Goal: Answer question/provide support

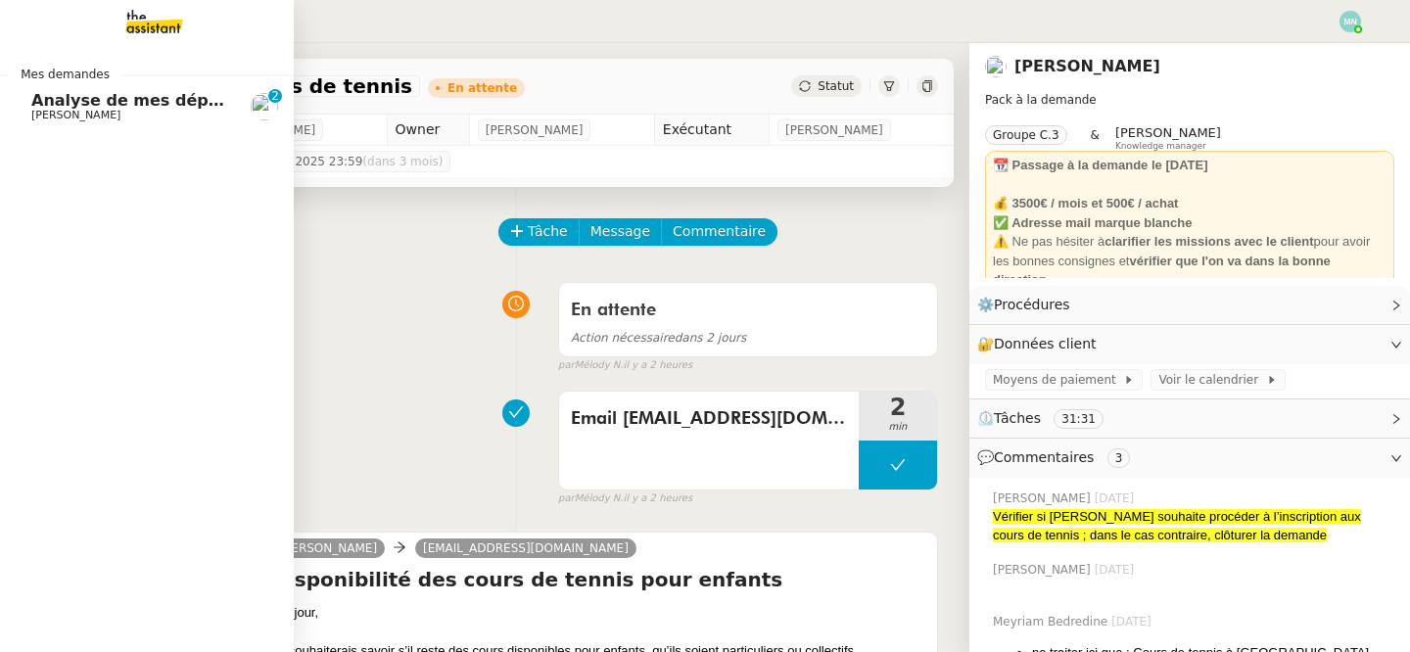
click at [24, 102] on link "Analyse de mes dépenses personnelles [PERSON_NAME] DEJAR 0 1 2 3 4 5 6 7 8 9" at bounding box center [147, 106] width 294 height 45
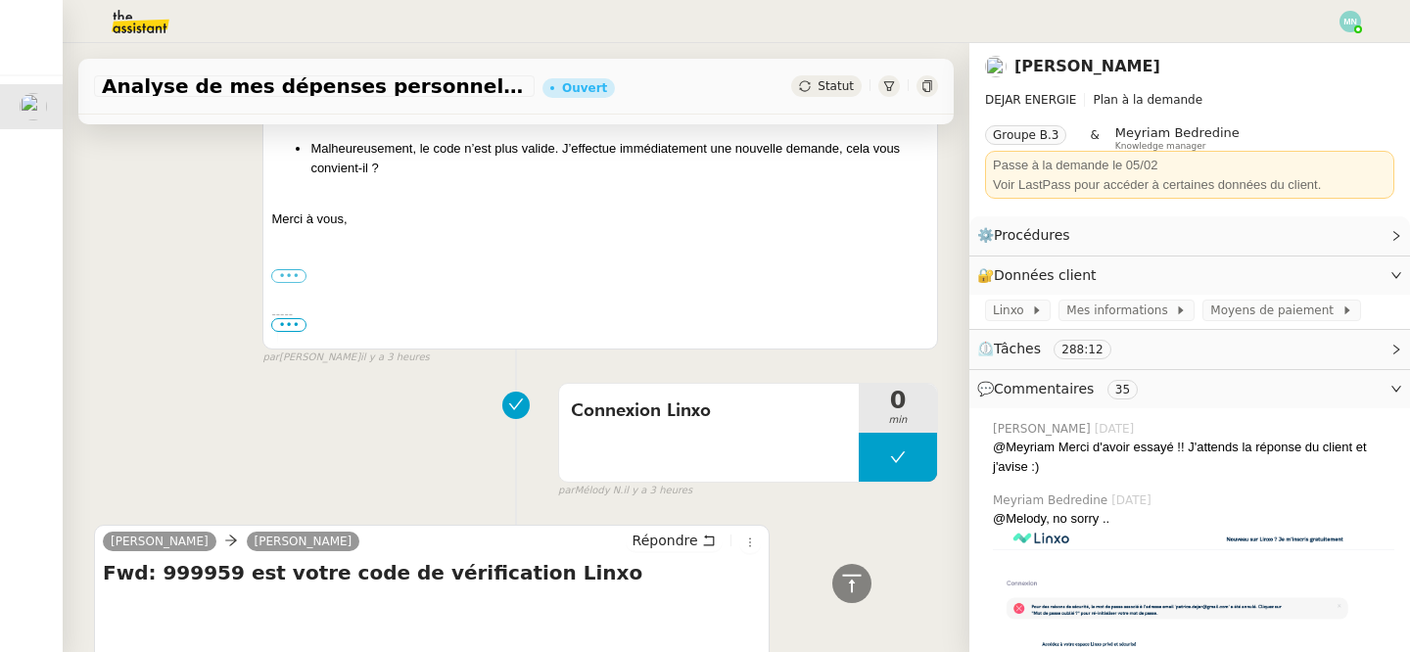
scroll to position [1163, 0]
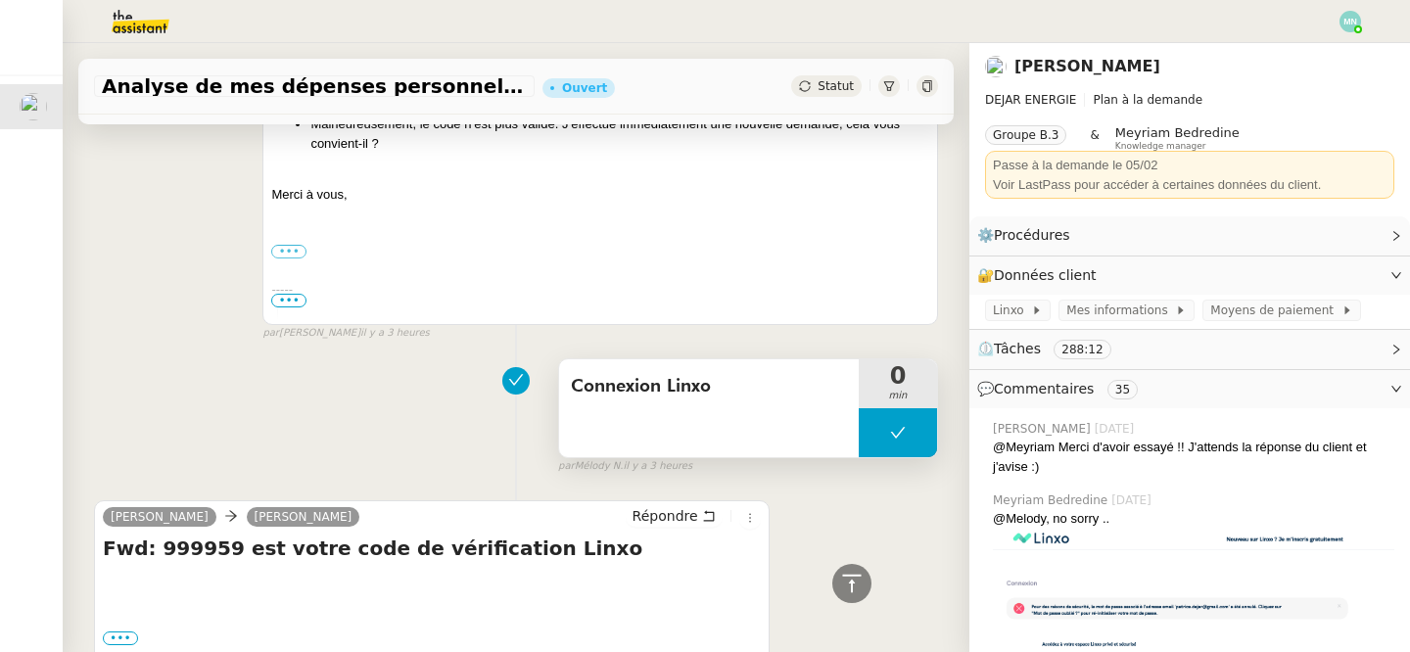
click at [876, 434] on button at bounding box center [898, 432] width 78 height 49
click at [882, 441] on div at bounding box center [878, 432] width 39 height 49
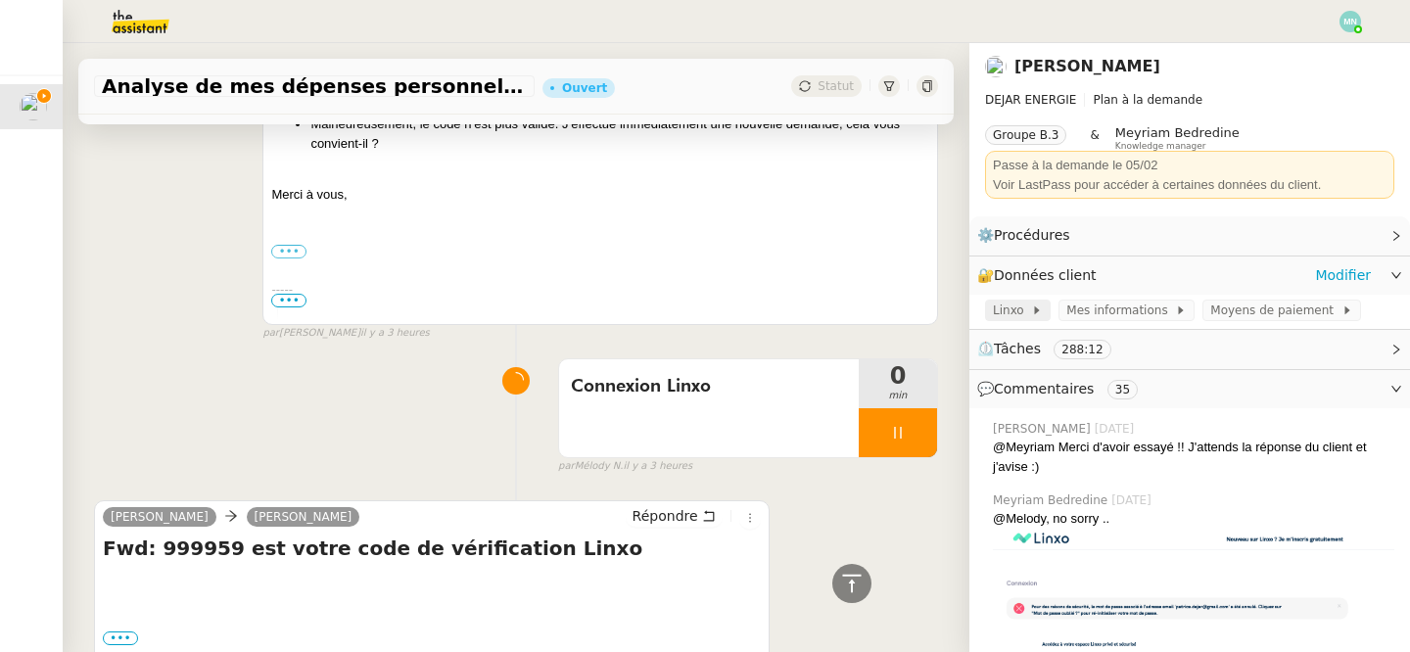
click at [1031, 316] on icon at bounding box center [1037, 311] width 12 height 12
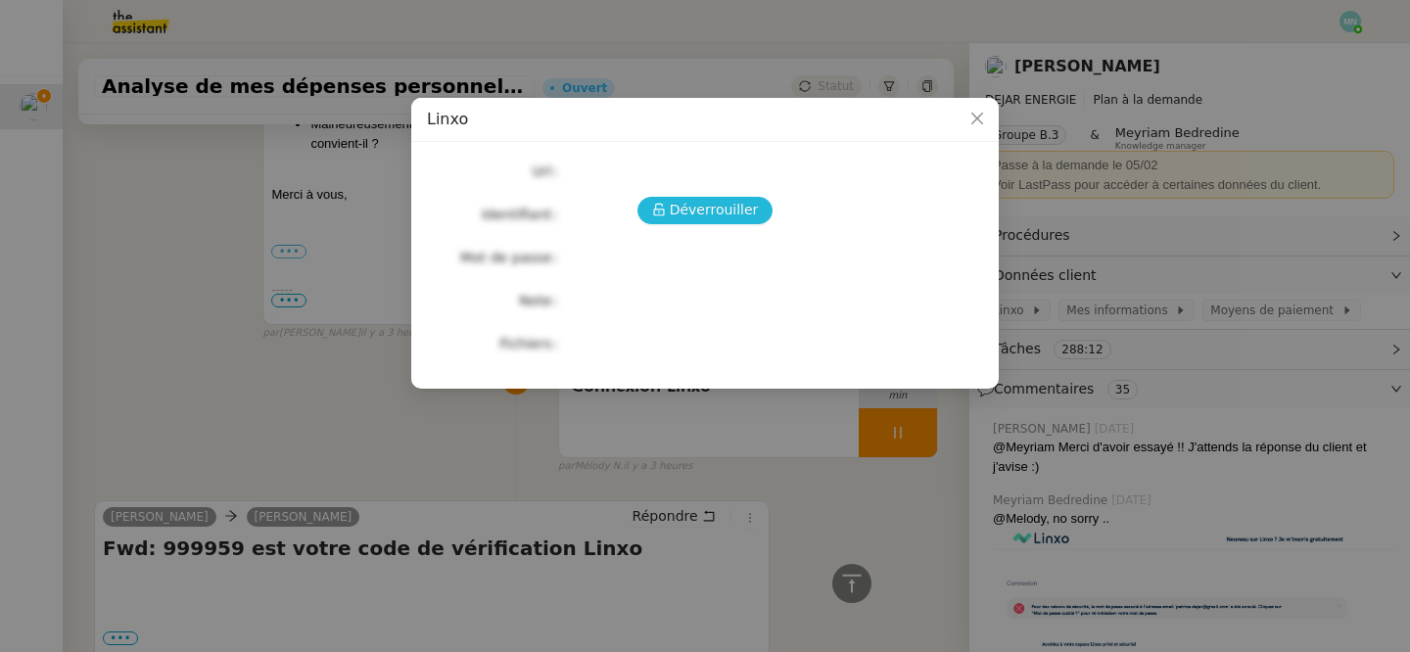
click at [730, 210] on span "Déverrouiller" at bounding box center [714, 210] width 89 height 23
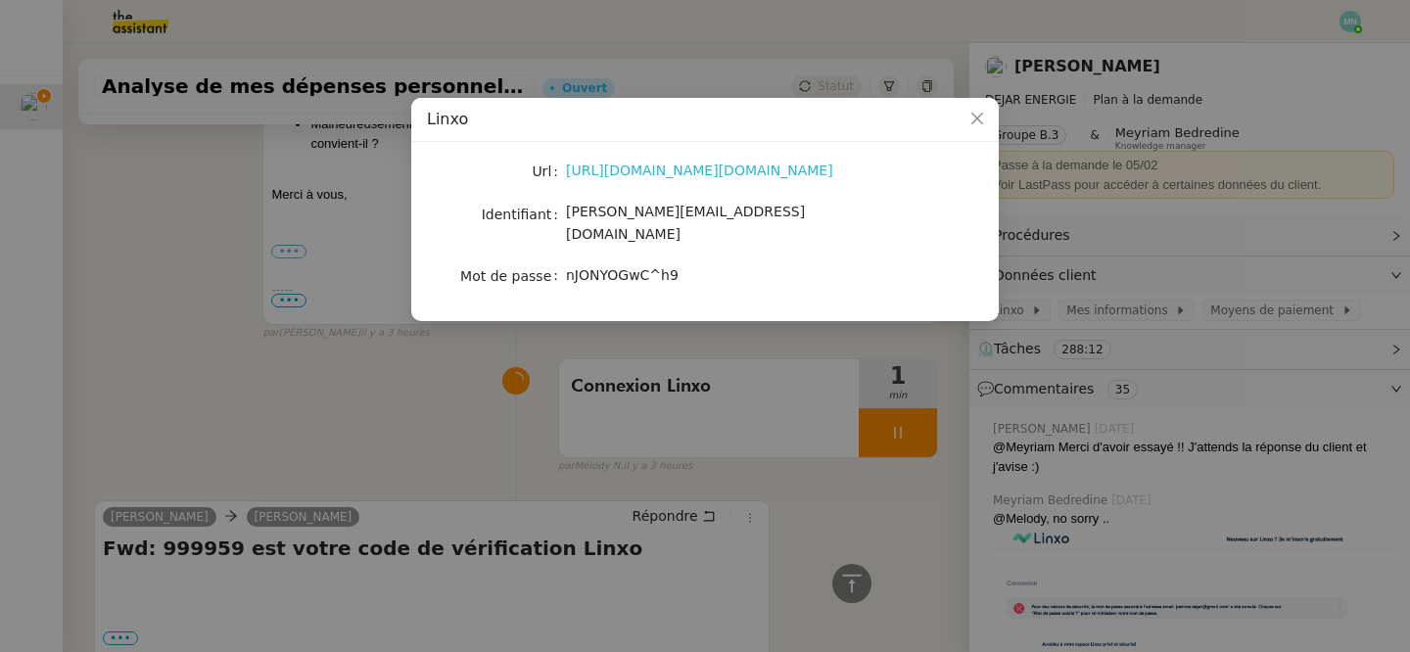
click at [679, 170] on link "[URL][DOMAIN_NAME][DOMAIN_NAME]" at bounding box center [699, 171] width 267 height 16
click at [348, 430] on nz-modal-container "Linxo Url [URL][DOMAIN_NAME][DOMAIN_NAME] Identifiant [PERSON_NAME][EMAIL_ADDRE…" at bounding box center [705, 326] width 1410 height 652
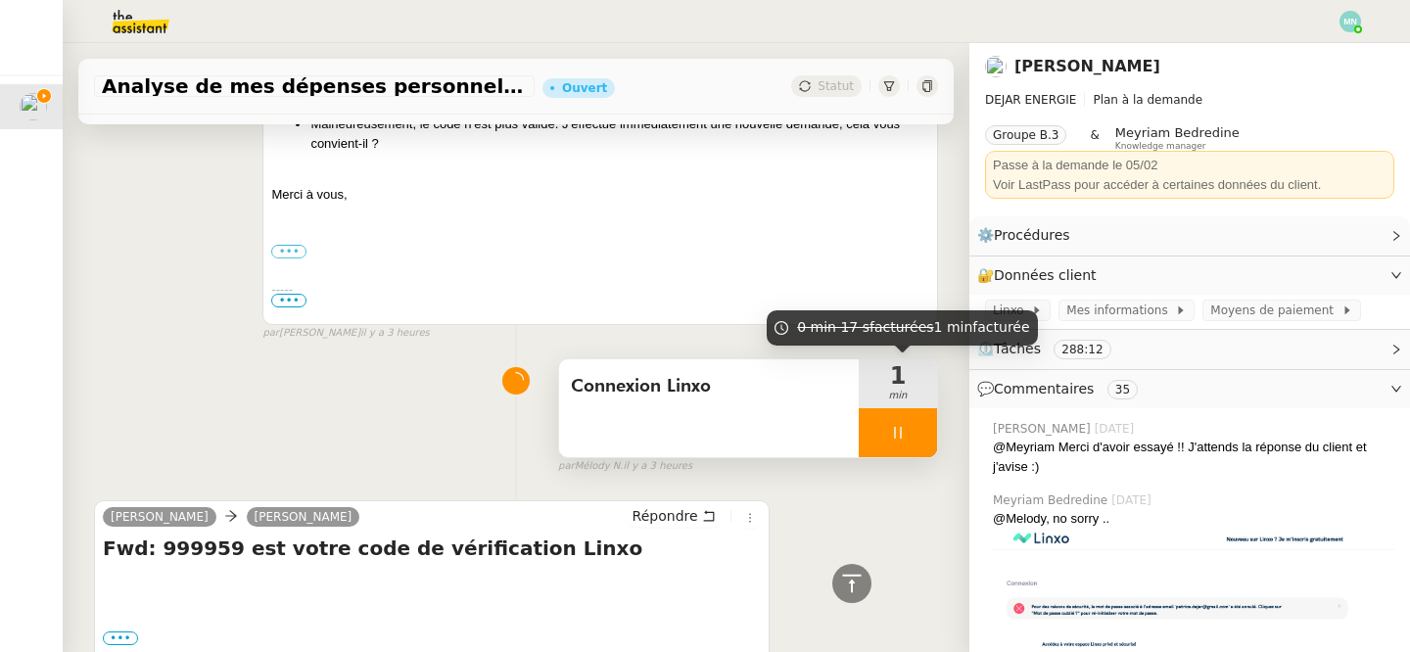
click at [882, 441] on div at bounding box center [898, 432] width 78 height 49
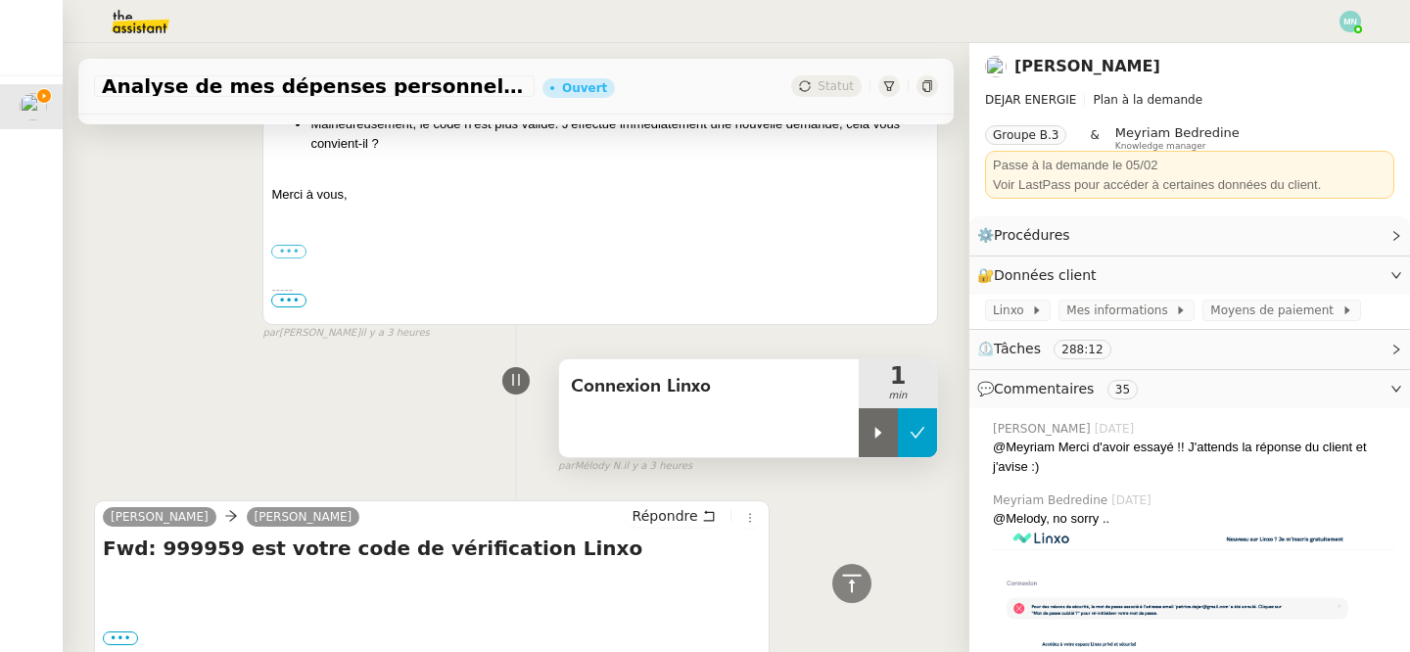
click at [908, 443] on button at bounding box center [917, 432] width 39 height 49
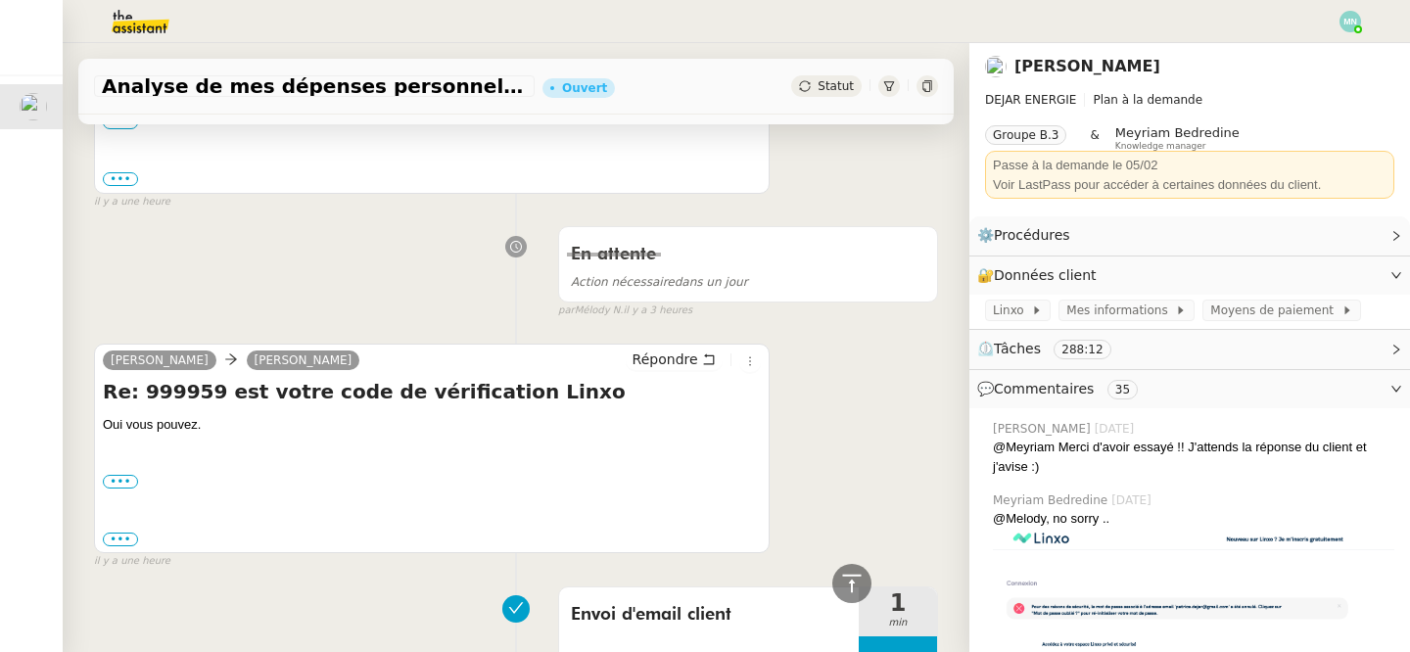
scroll to position [0, 0]
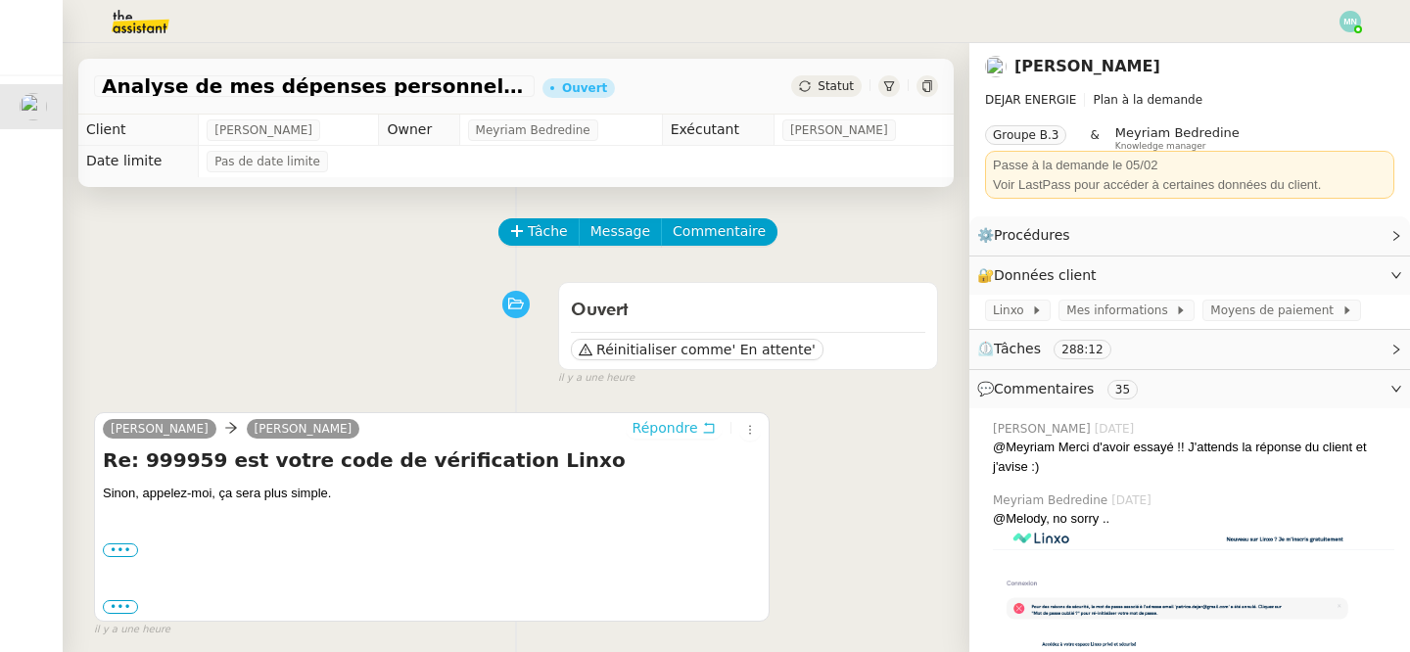
click at [669, 424] on span "Répondre" at bounding box center [666, 428] width 66 height 20
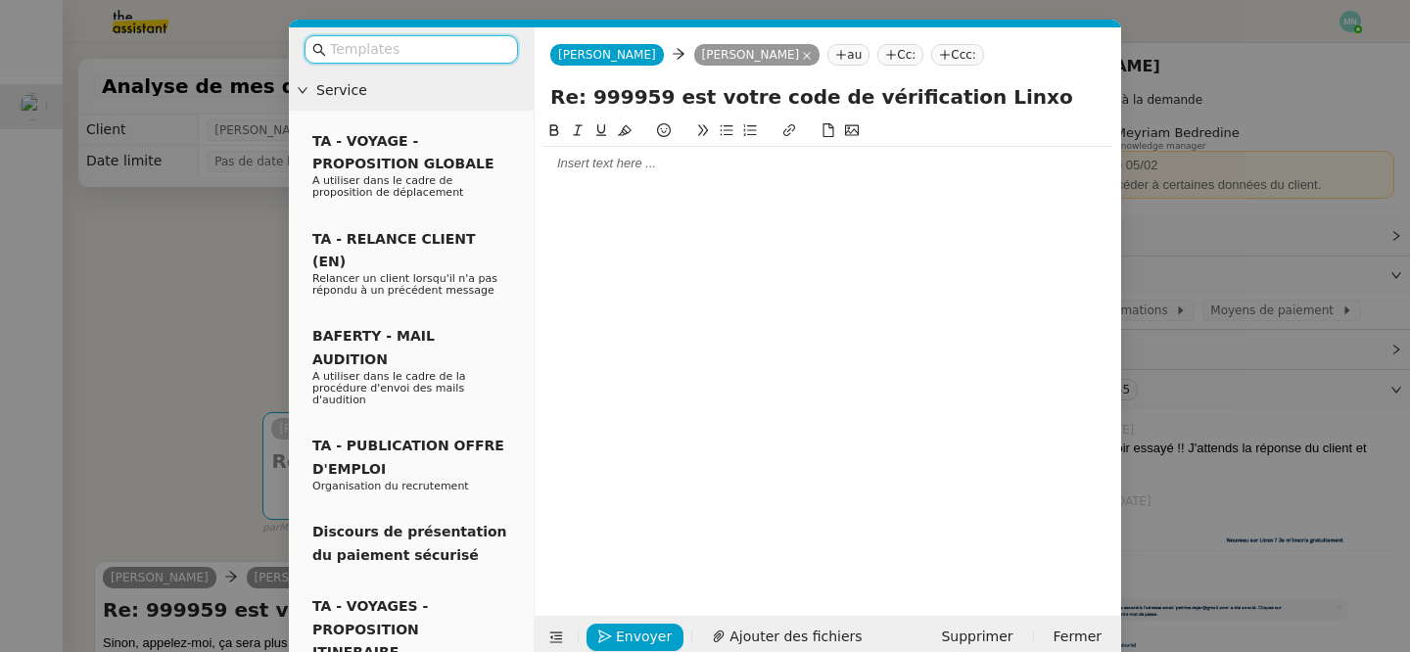
click at [586, 168] on div at bounding box center [827, 164] width 571 height 18
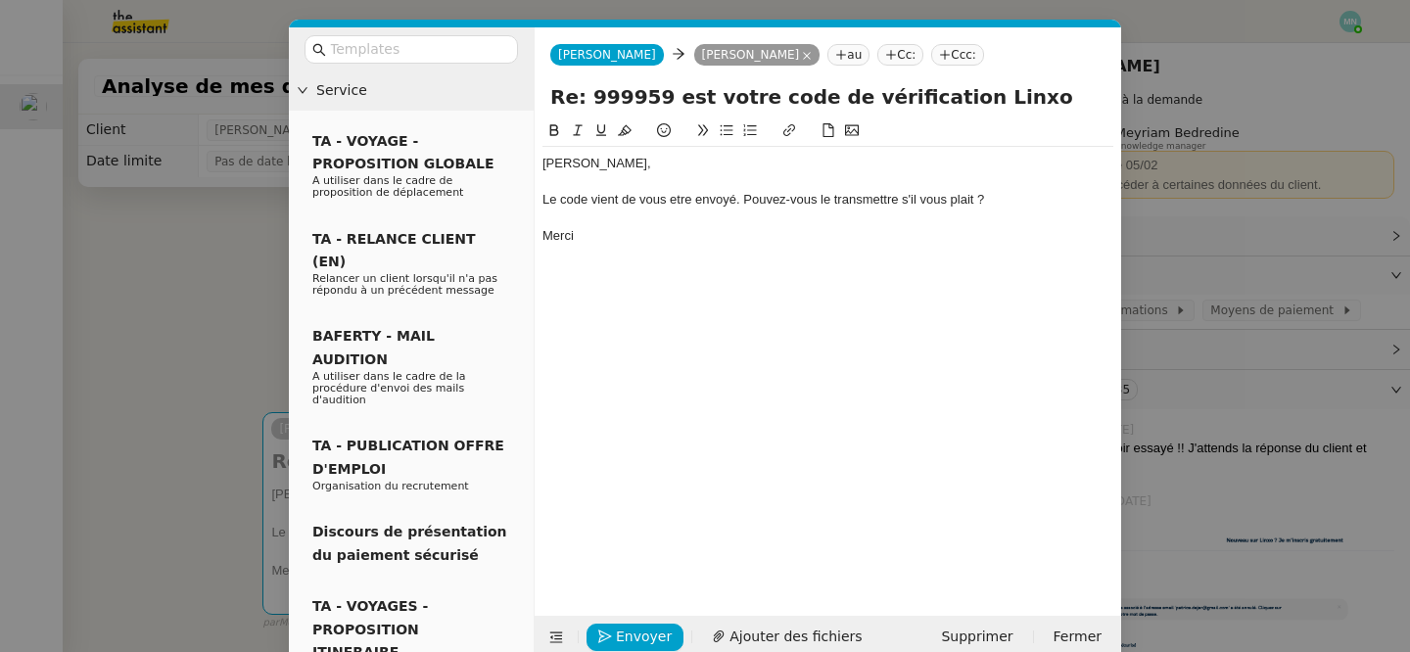
click at [676, 204] on div "Le code vient de vous etre envoyé. Pouvez-vous le transmettre s'il vous plait ?" at bounding box center [827, 200] width 571 height 18
click at [0, 0] on lt-span "être" at bounding box center [0, 0] width 0 height 0
click at [778, 212] on div at bounding box center [827, 219] width 571 height 18
click at [646, 637] on span "Envoyer" at bounding box center [644, 637] width 56 height 23
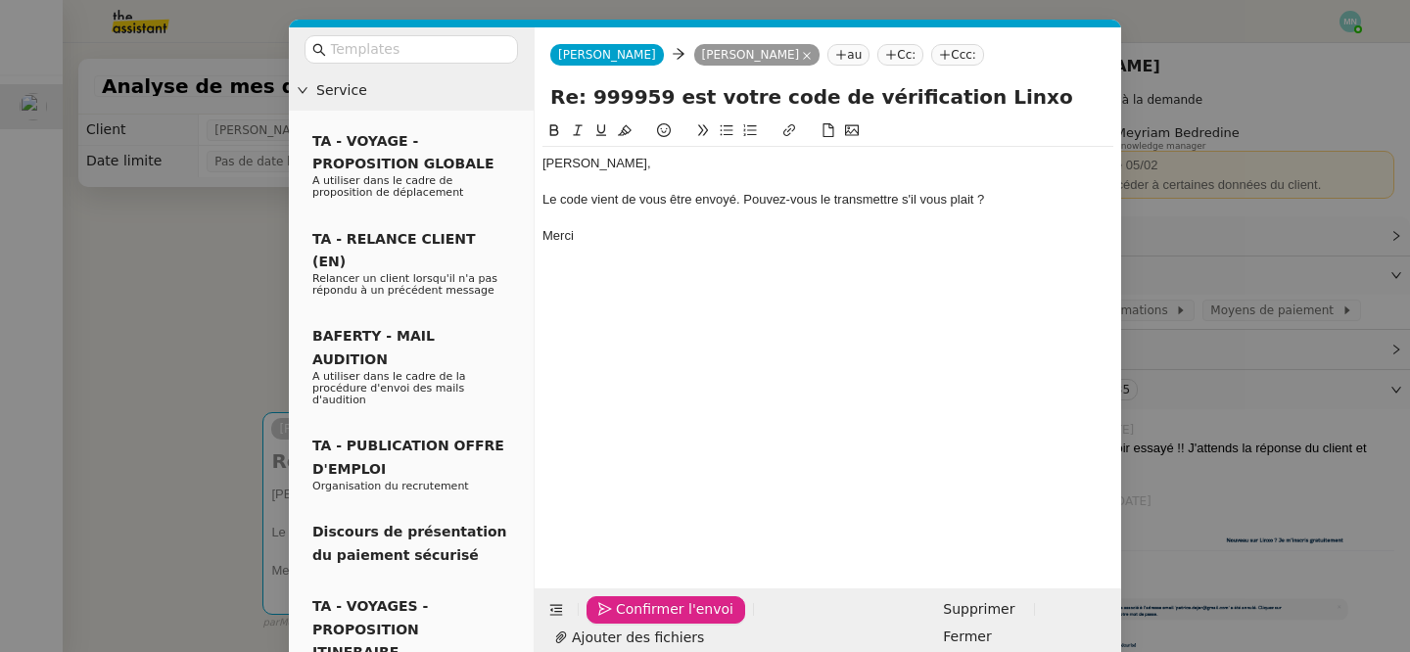
click at [646, 621] on span "Confirmer l'envoi" at bounding box center [675, 609] width 118 height 23
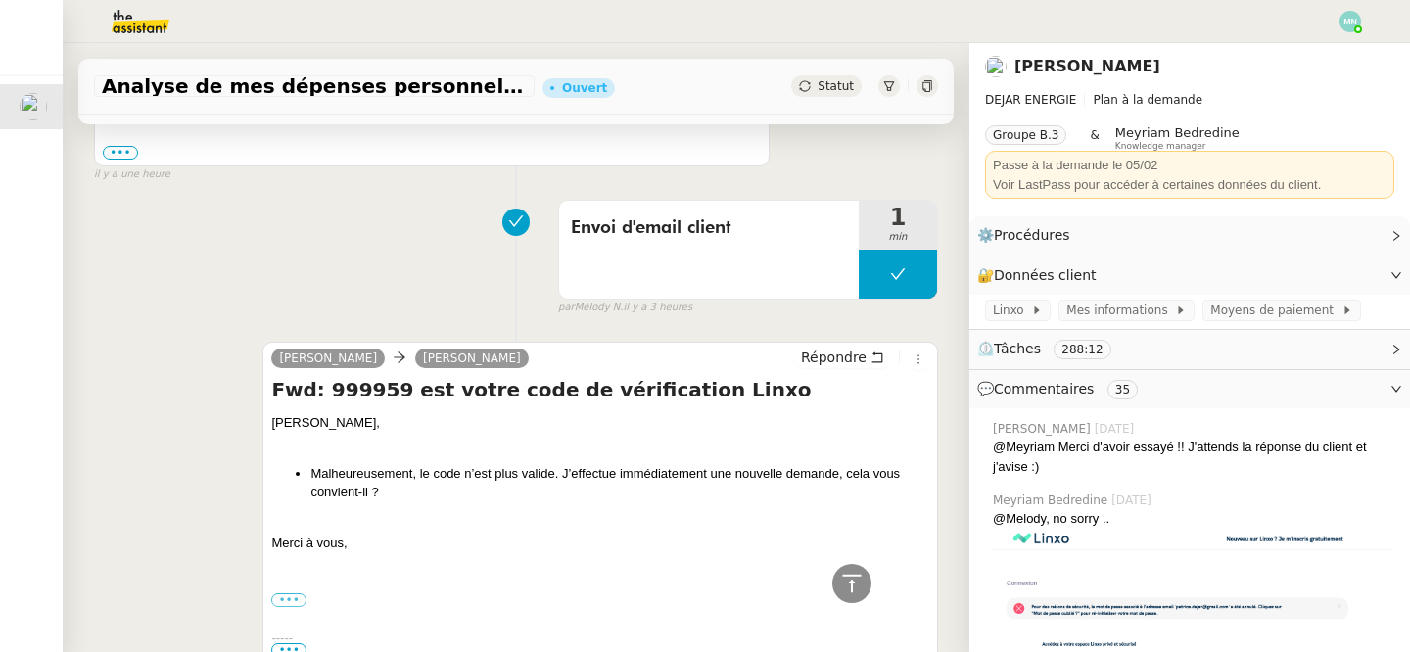
scroll to position [902, 0]
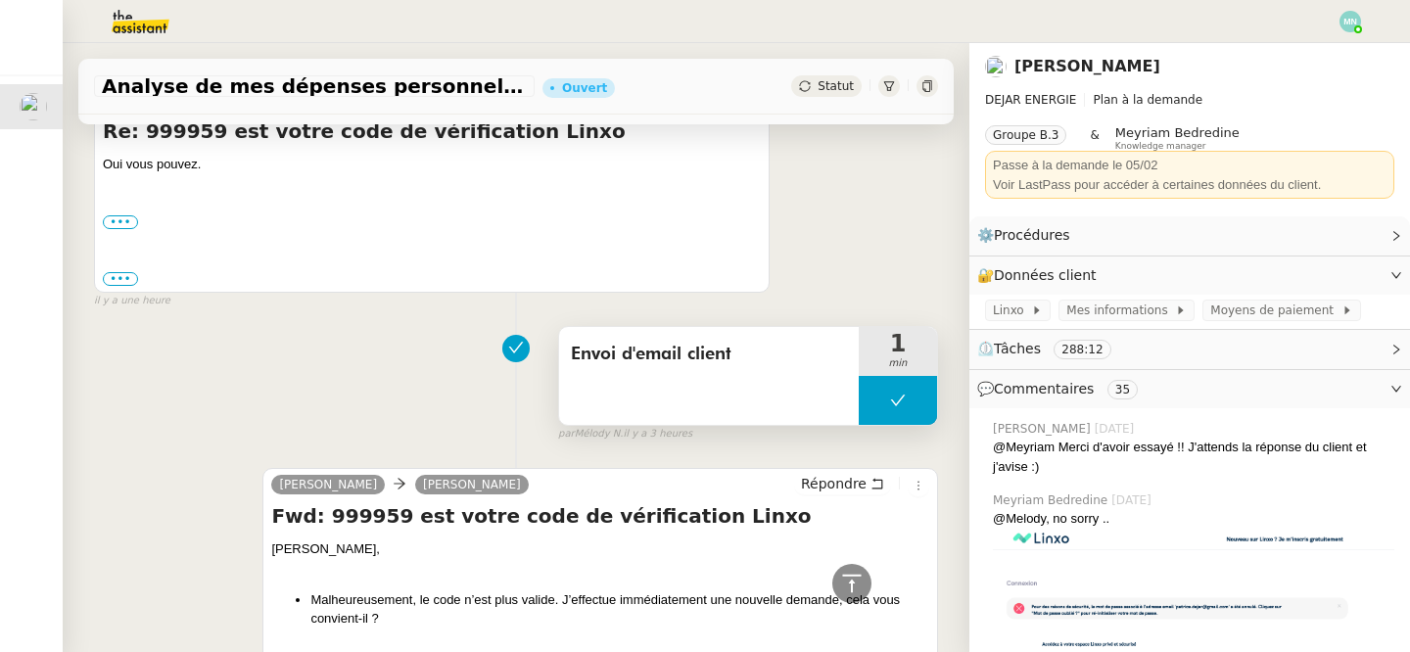
click at [883, 402] on button at bounding box center [898, 400] width 78 height 49
click at [883, 402] on icon at bounding box center [879, 401] width 16 height 16
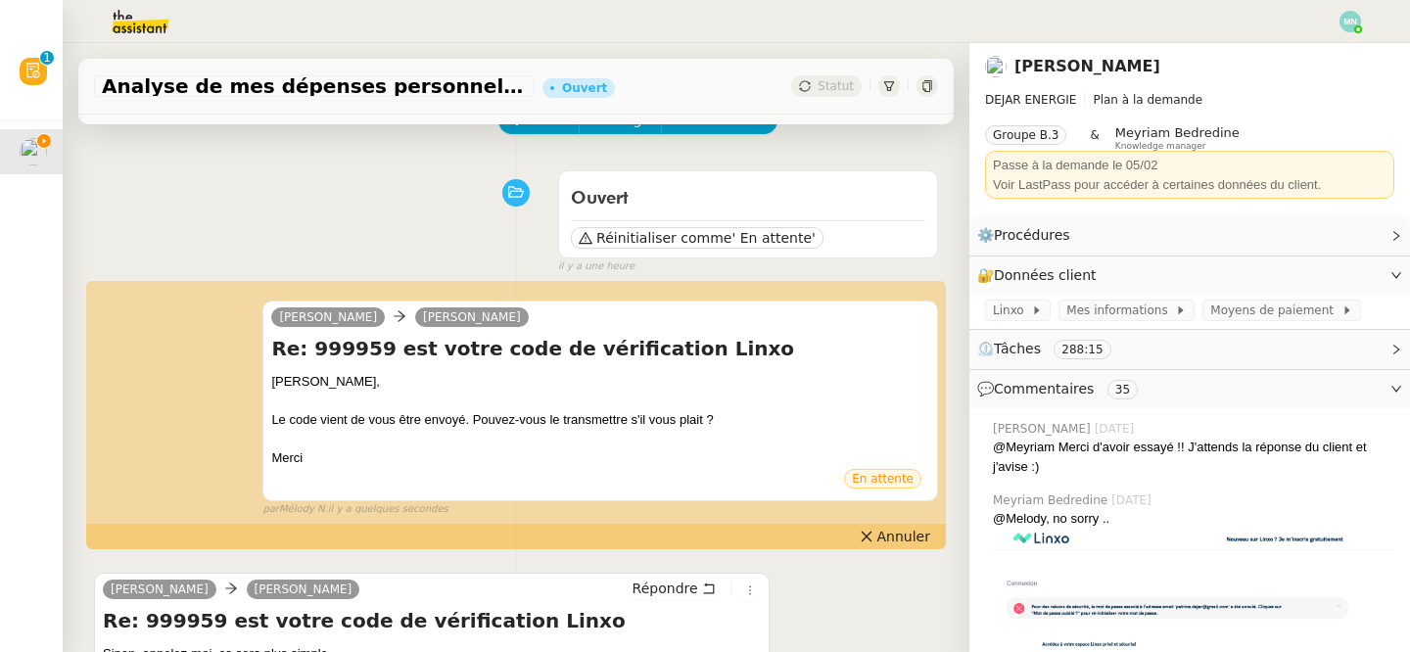
scroll to position [251, 0]
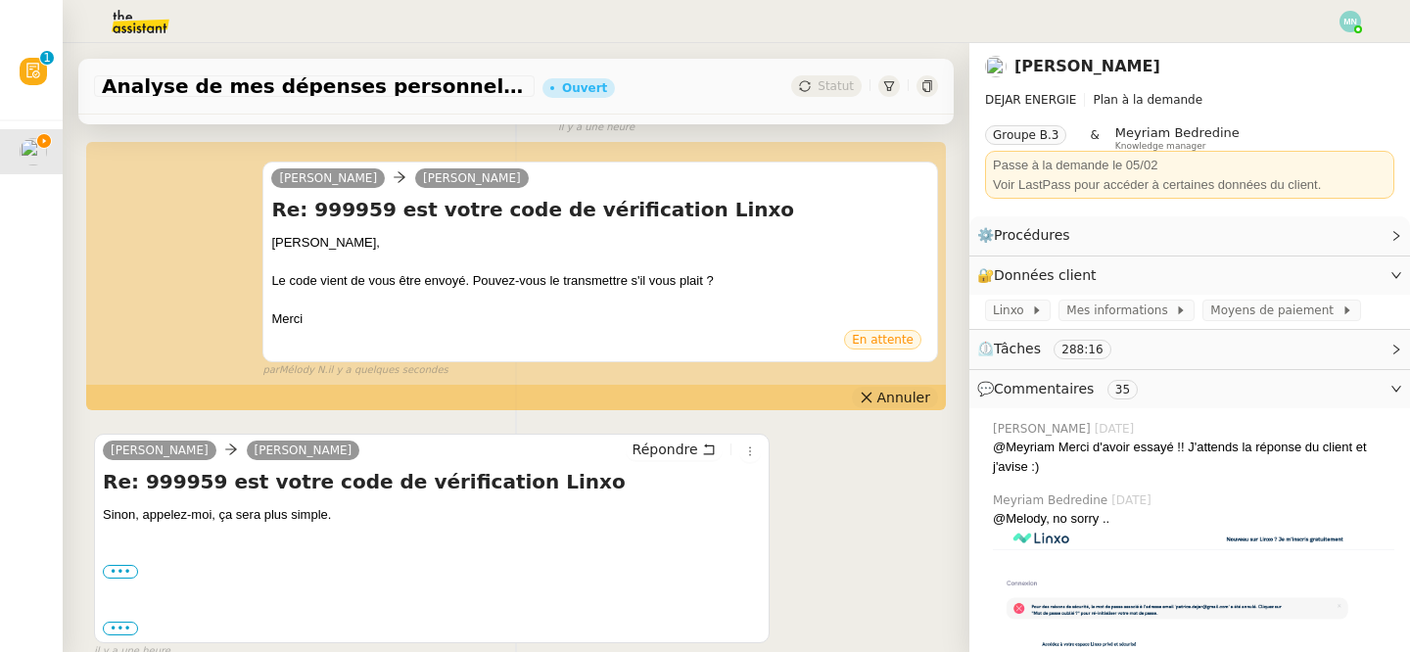
click at [918, 407] on button "Annuler" at bounding box center [895, 398] width 86 height 22
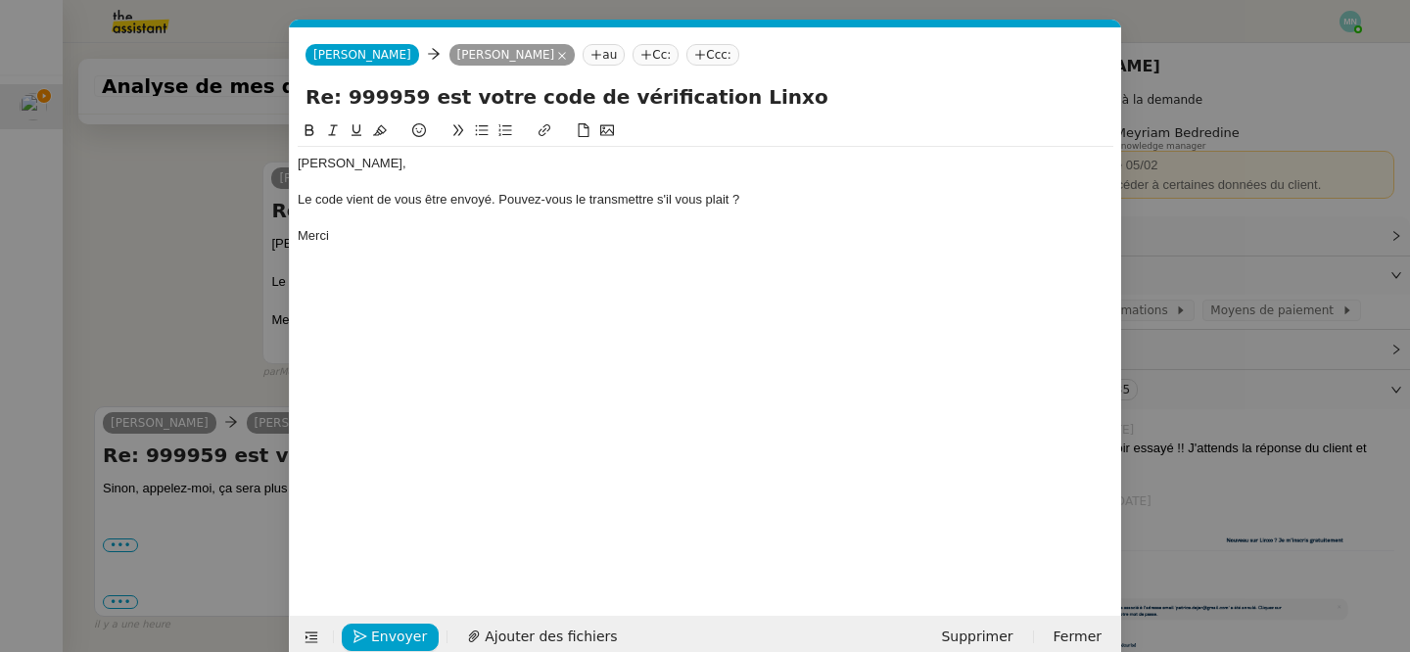
scroll to position [0, 41]
click at [578, 201] on div "Le code vient de vous être envoyé. Pouvez-vous le transmettre s'il vous plait ?" at bounding box center [706, 200] width 816 height 18
click at [576, 199] on div "Le code vient de vous être envoyé. Pouvez-vous le transmettre s'il vous plait ?" at bounding box center [706, 200] width 816 height 18
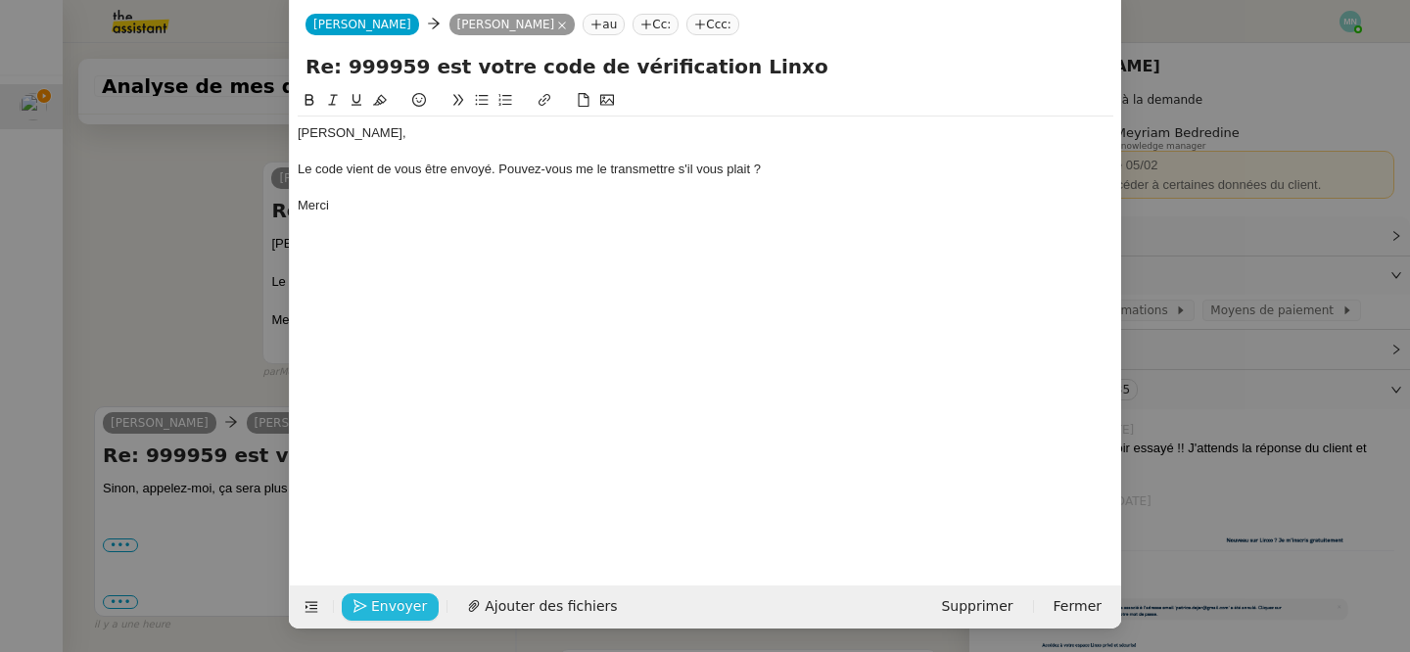
click at [394, 611] on span "Envoyer" at bounding box center [399, 606] width 56 height 23
click at [394, 611] on span "Confirmer l'envoi" at bounding box center [430, 606] width 118 height 23
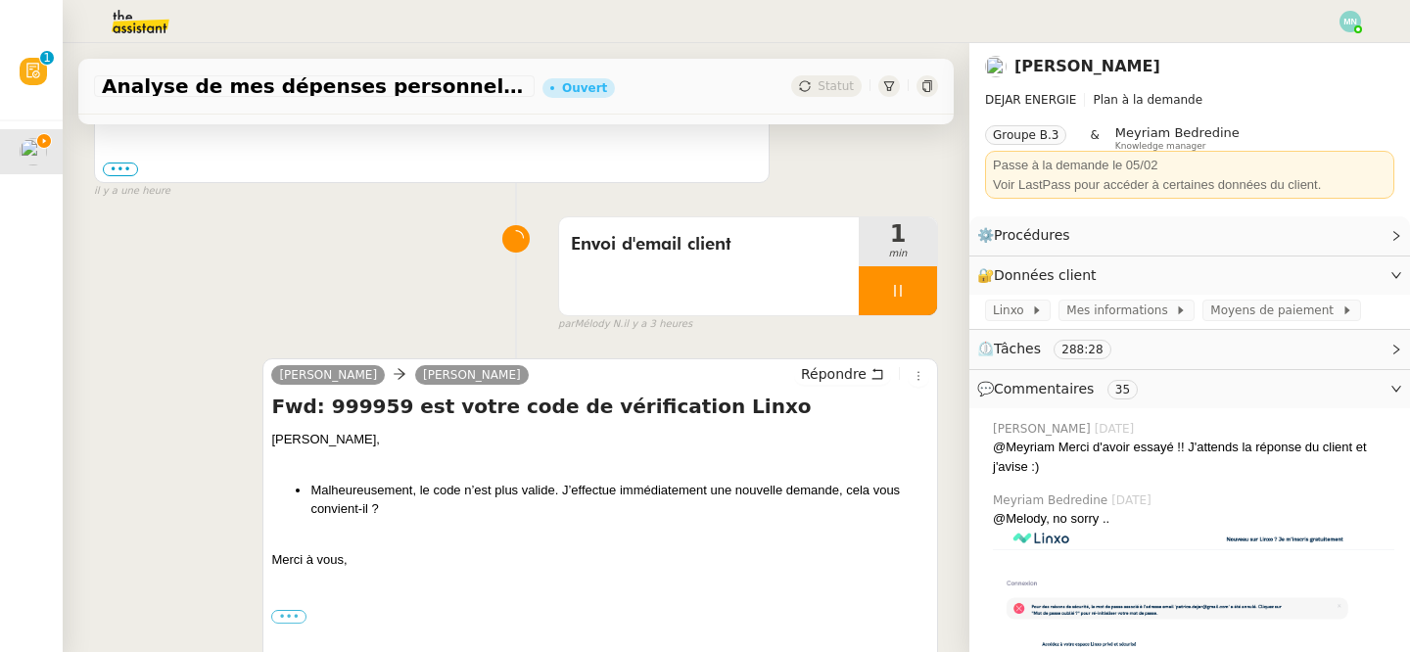
scroll to position [1077, 0]
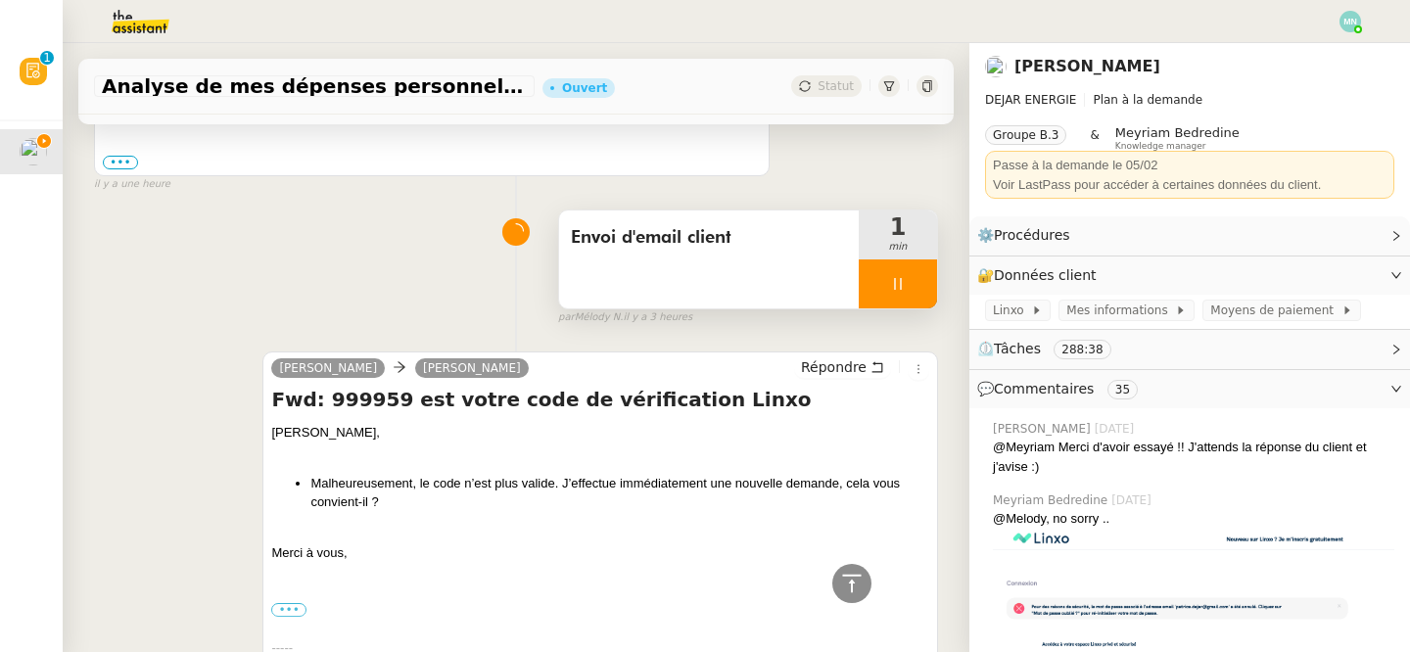
click at [874, 295] on div at bounding box center [898, 283] width 78 height 49
click at [922, 295] on button at bounding box center [917, 283] width 39 height 49
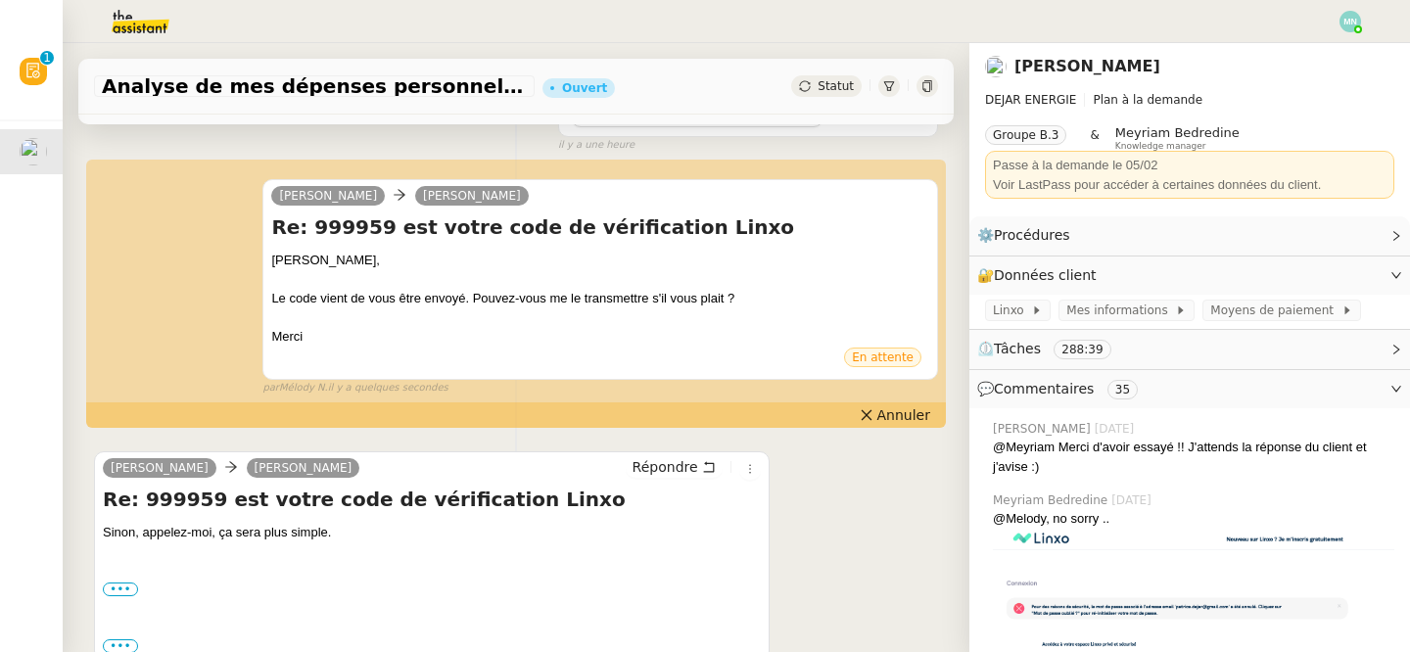
scroll to position [0, 0]
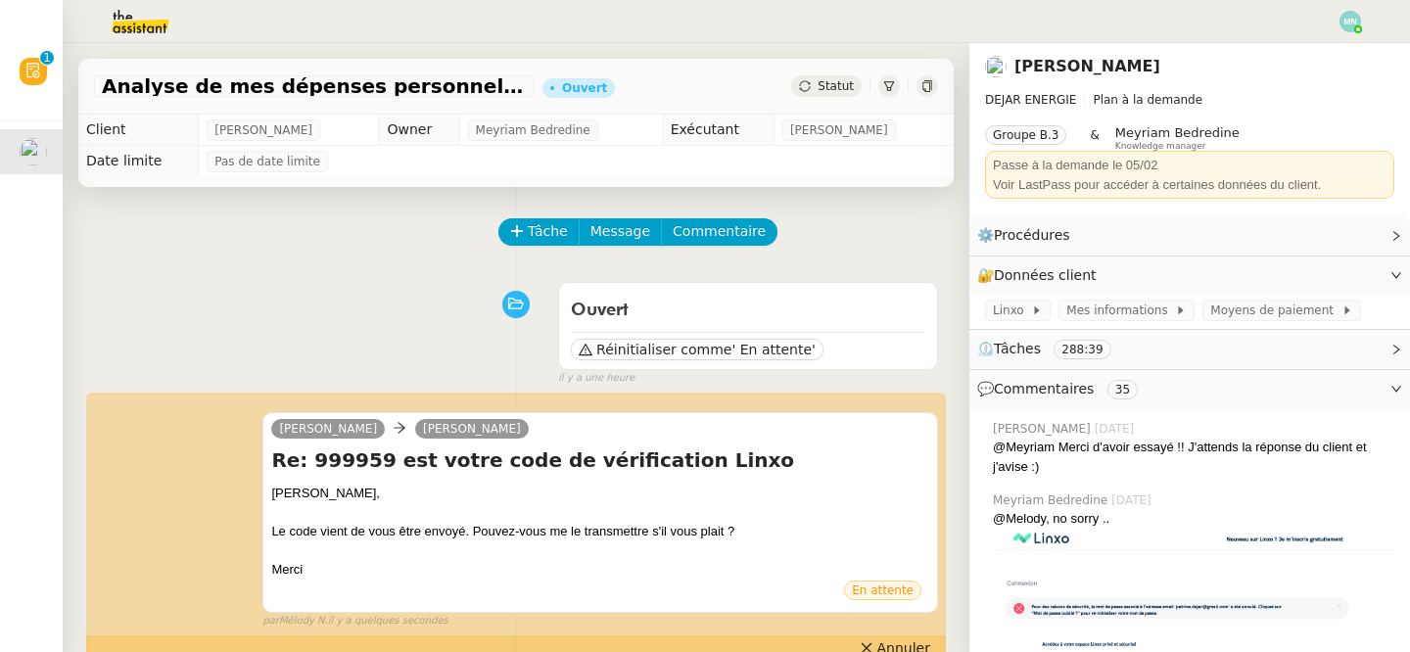
click at [1351, 27] on img at bounding box center [1351, 22] width 22 height 22
click at [1313, 60] on li "Suivi" at bounding box center [1297, 55] width 127 height 27
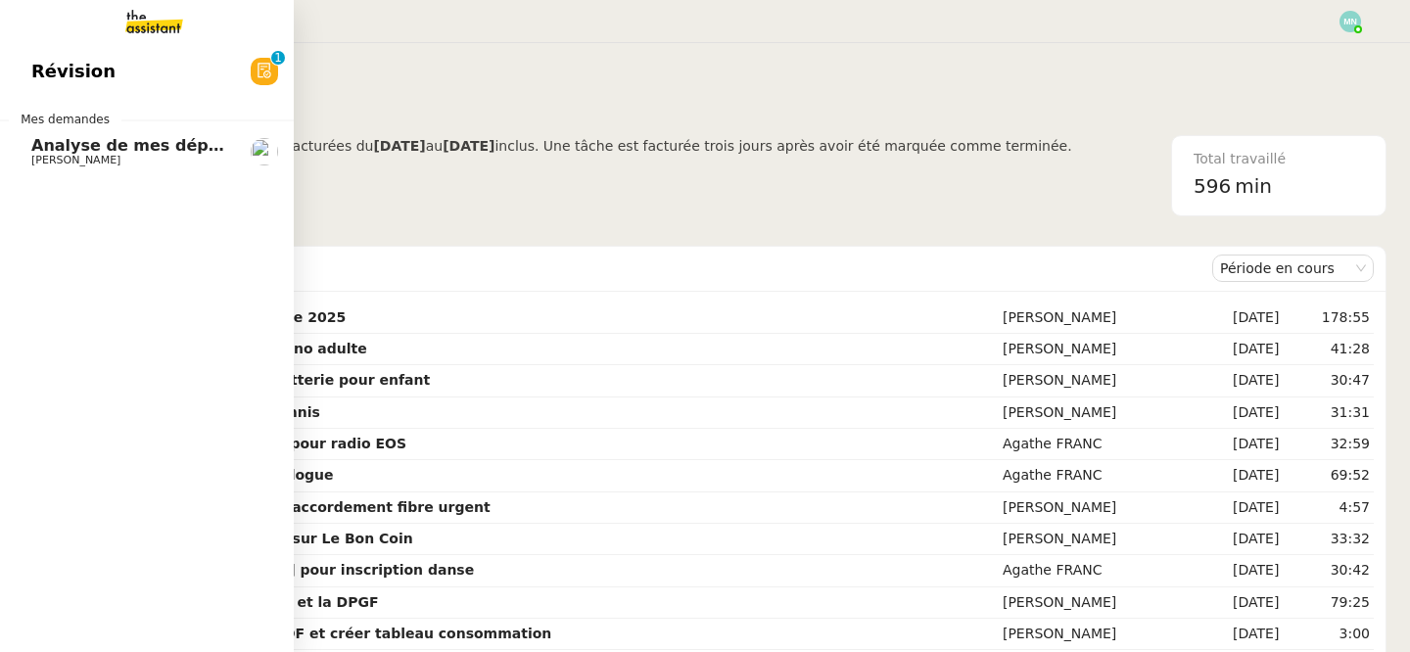
click at [34, 147] on span "Analyse de mes dépenses personnelles" at bounding box center [204, 145] width 347 height 19
